Goal: Use online tool/utility: Utilize a website feature to perform a specific function

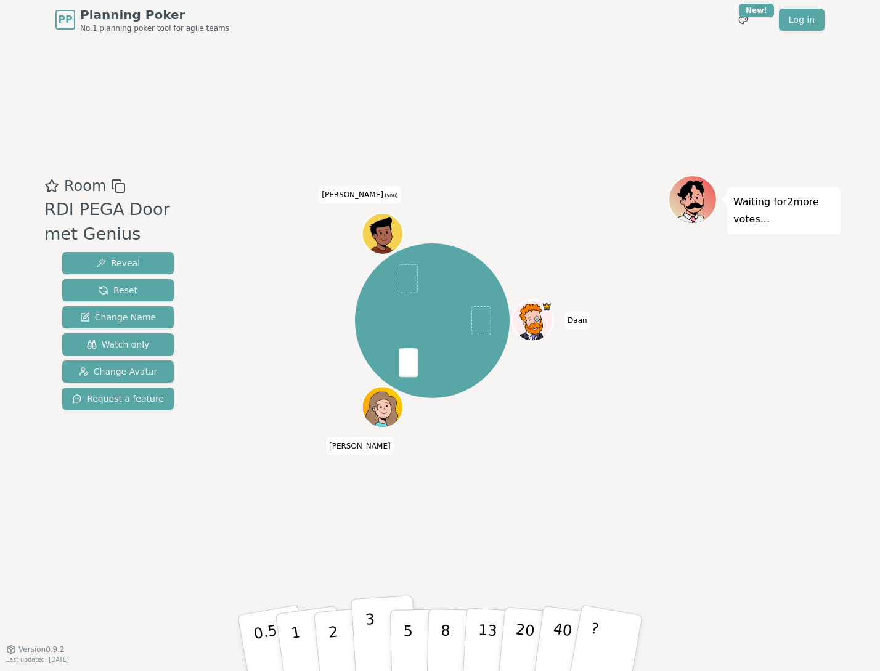
click at [372, 630] on p "3" at bounding box center [372, 644] width 14 height 67
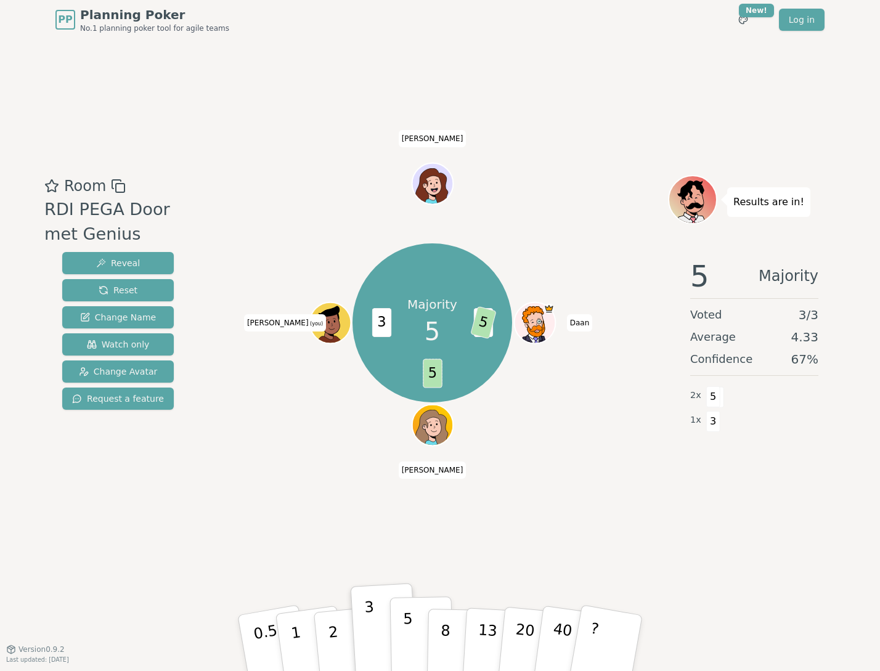
click at [404, 630] on p "5" at bounding box center [408, 643] width 10 height 67
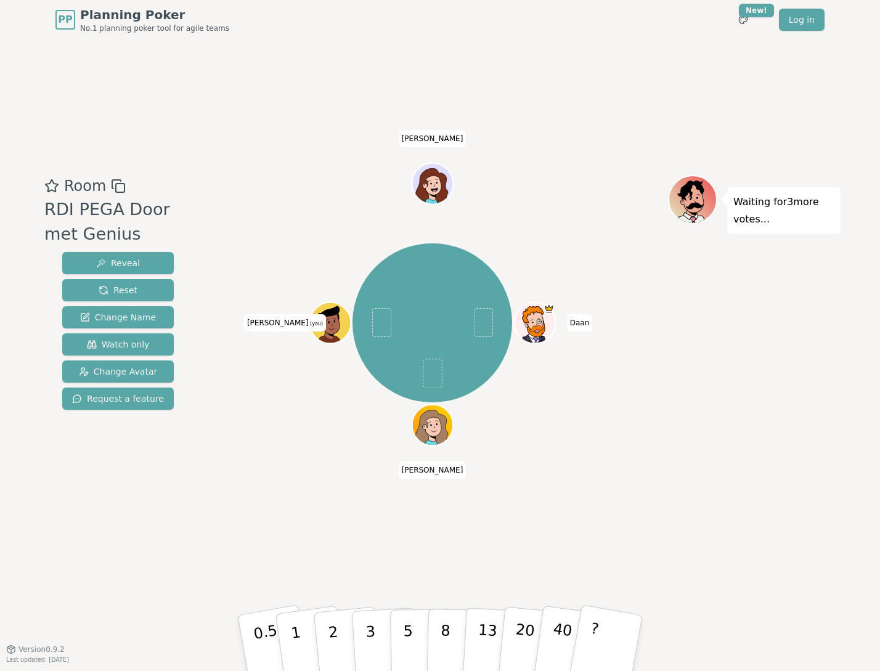
click at [180, 623] on div "Room RDI PEGA Door met Genius Reveal Reset Change Name Watch only Change Avatar…" at bounding box center [439, 344] width 801 height 610
click at [185, 589] on div "Room RDI PEGA Door met Genius Reveal Reset Change Name Watch only Change Avatar…" at bounding box center [439, 344] width 801 height 610
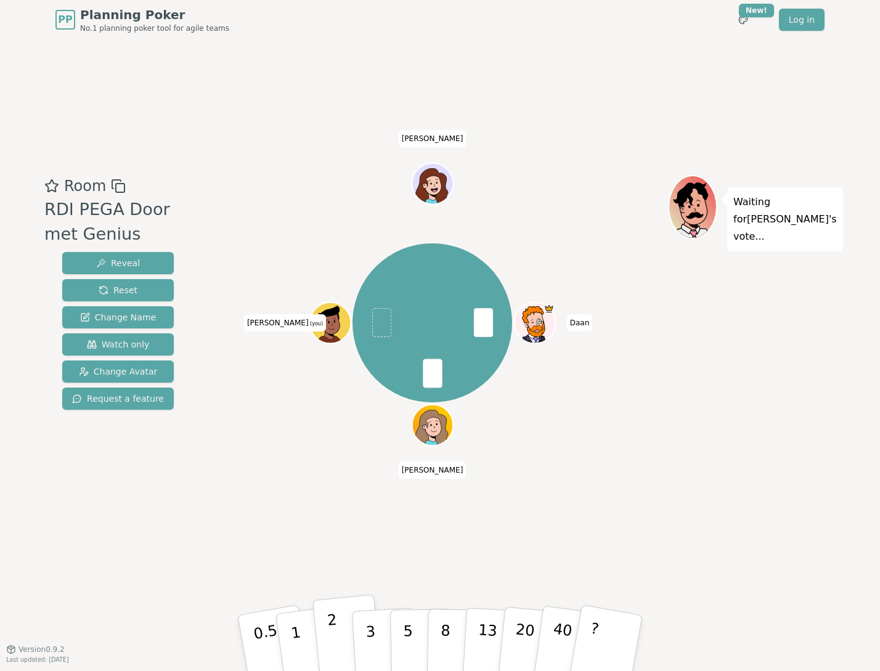
click at [332, 623] on p "2" at bounding box center [335, 644] width 16 height 67
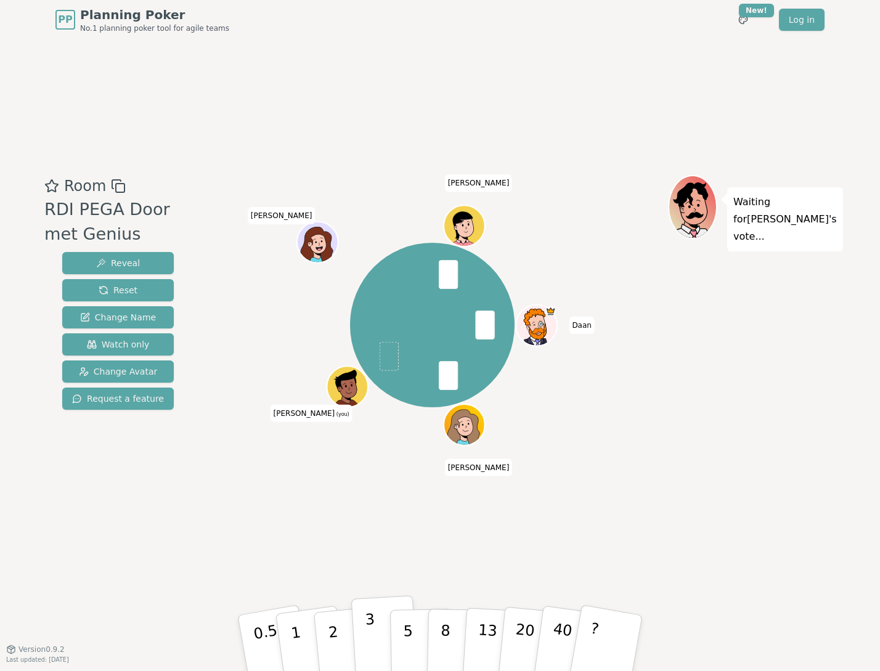
click at [370, 626] on p "3" at bounding box center [372, 644] width 14 height 67
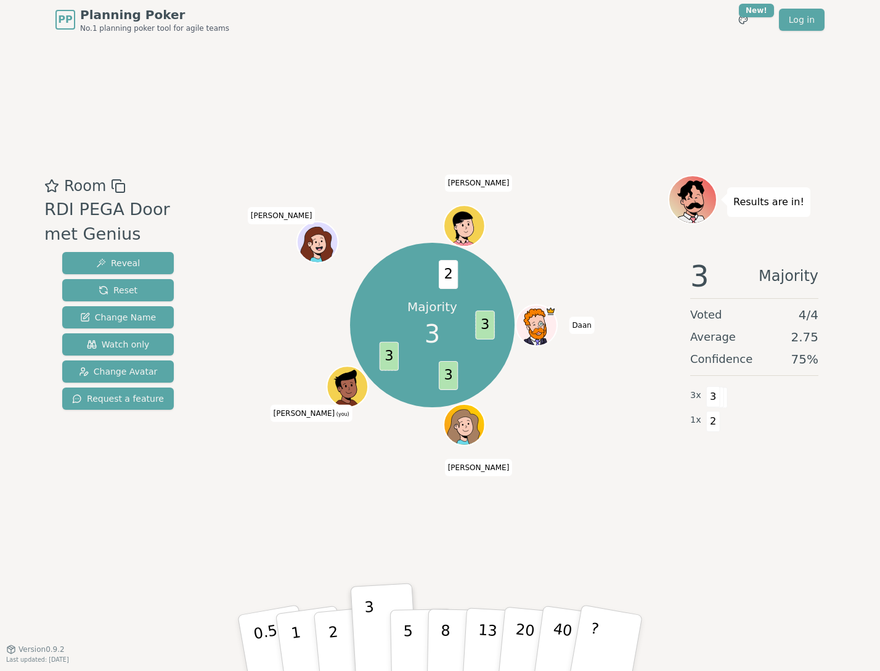
click at [345, 381] on icon at bounding box center [347, 380] width 38 height 23
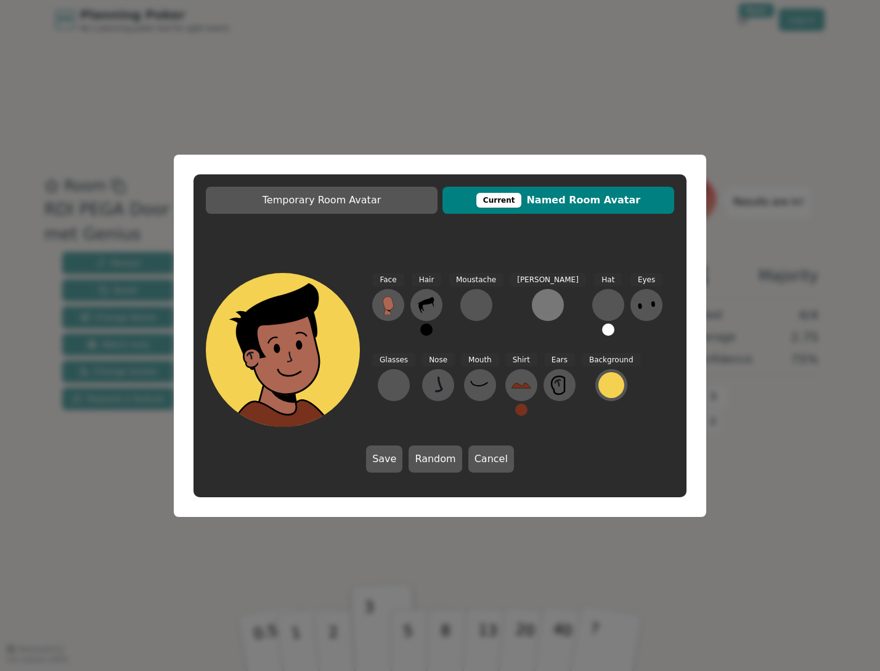
click at [532, 300] on button at bounding box center [548, 305] width 32 height 32
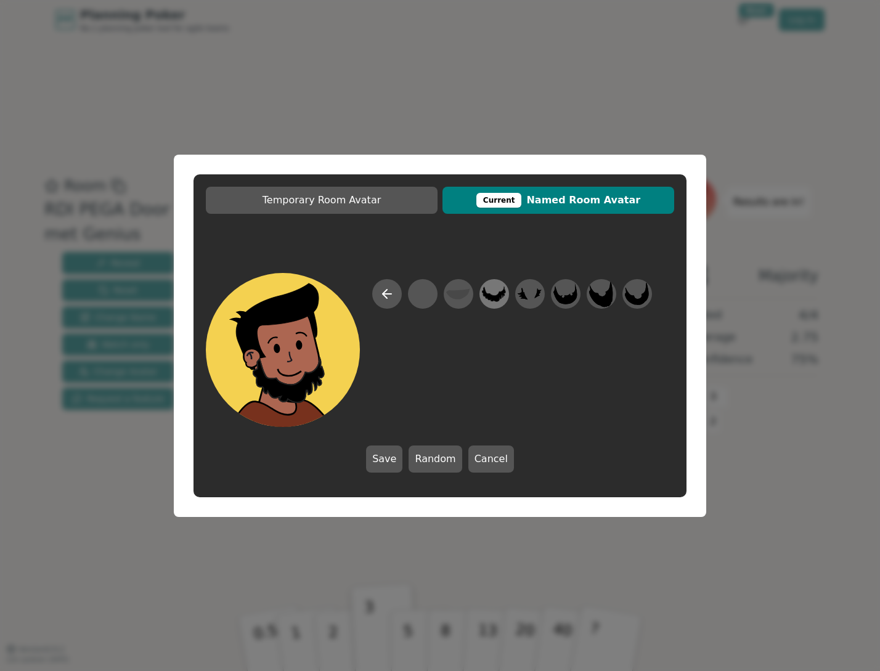
click at [492, 293] on icon at bounding box center [494, 294] width 24 height 28
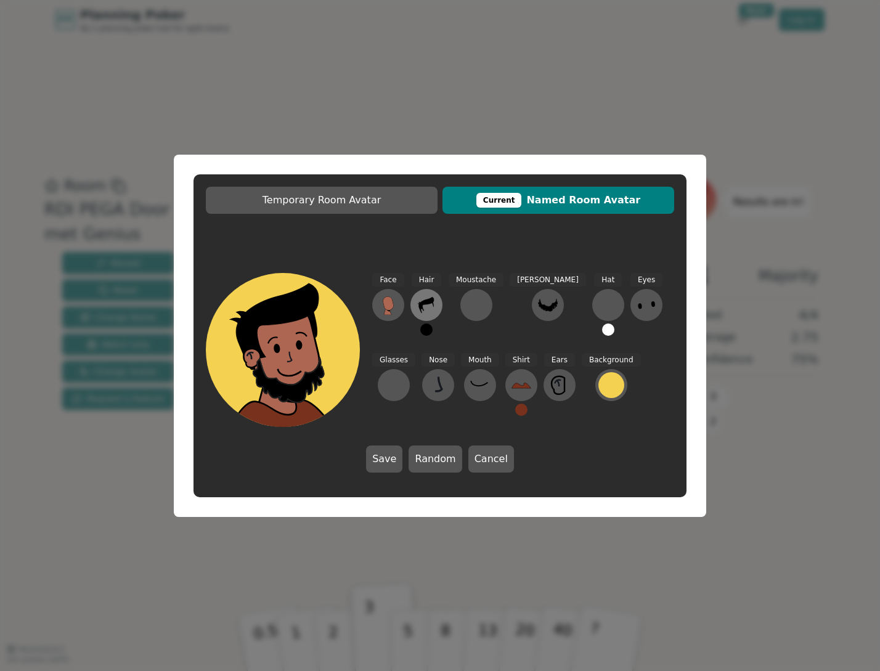
click at [420, 308] on icon at bounding box center [426, 305] width 15 height 16
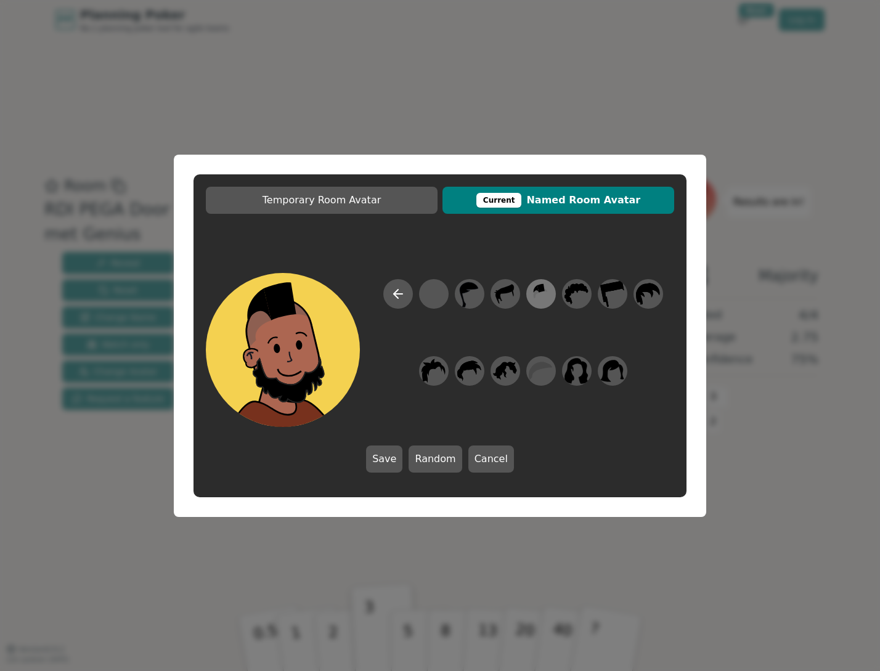
click at [542, 290] on icon at bounding box center [541, 288] width 7 height 9
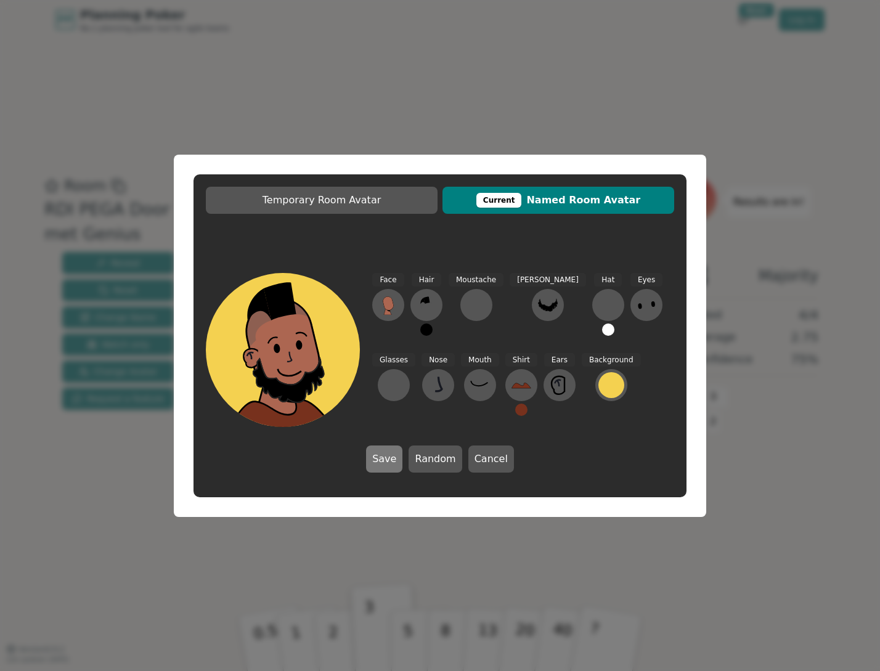
click at [385, 454] on button "Save" at bounding box center [384, 459] width 36 height 27
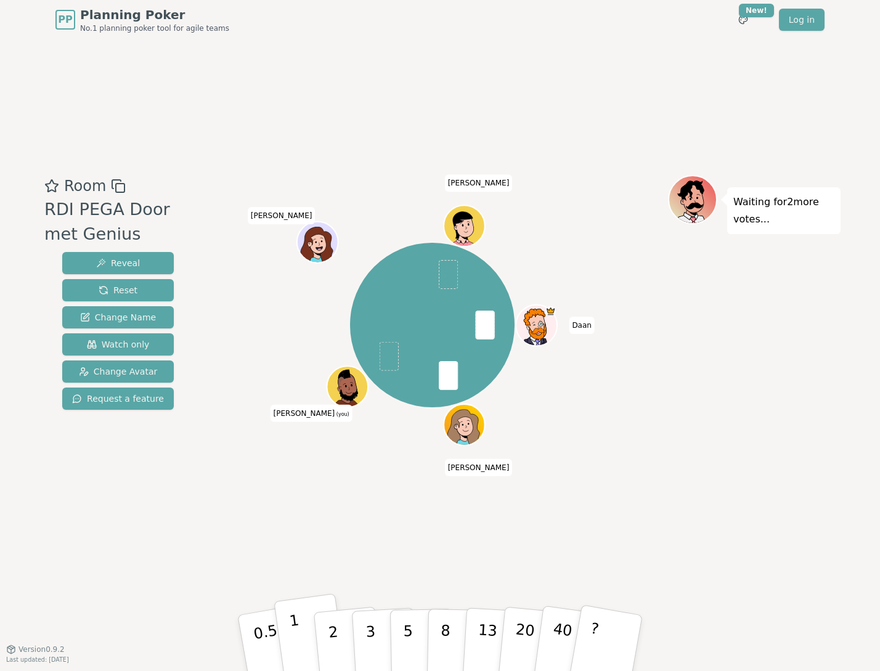
click at [301, 644] on button "1" at bounding box center [310, 644] width 73 height 100
click at [337, 629] on button "2" at bounding box center [348, 644] width 70 height 98
